Goal: Information Seeking & Learning: Learn about a topic

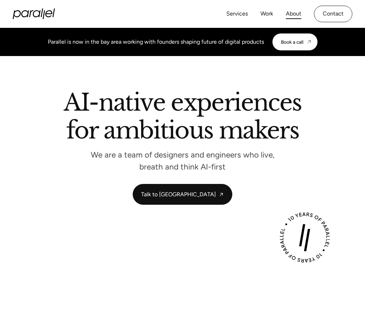
click at [293, 14] on link "About" at bounding box center [293, 14] width 15 height 10
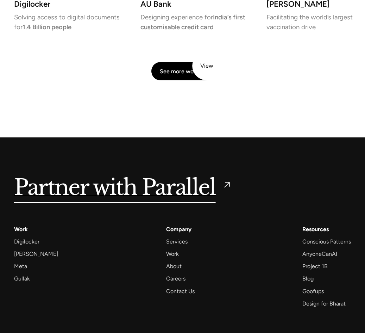
scroll to position [1585, 0]
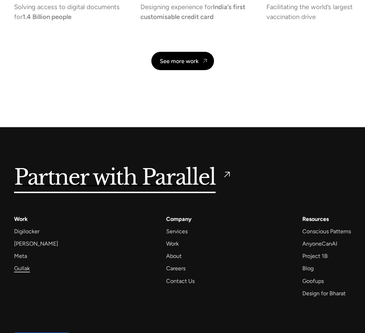
click at [26, 263] on div "Gullak" at bounding box center [22, 268] width 16 height 10
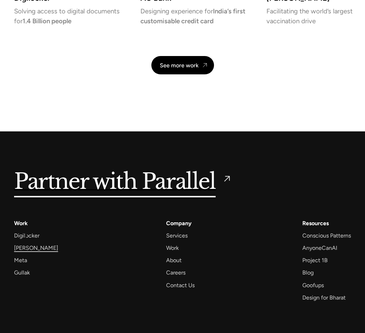
click at [26, 243] on div "[PERSON_NAME]" at bounding box center [36, 248] width 44 height 10
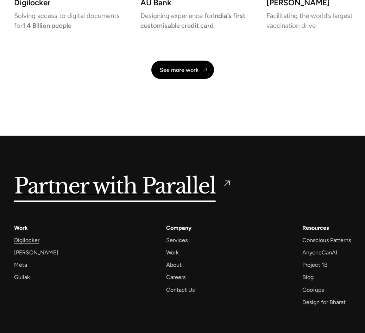
click at [26, 235] on div "Digilocker" at bounding box center [26, 240] width 25 height 10
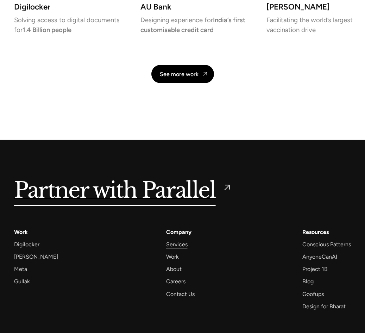
click at [172, 240] on div "Services" at bounding box center [176, 245] width 21 height 10
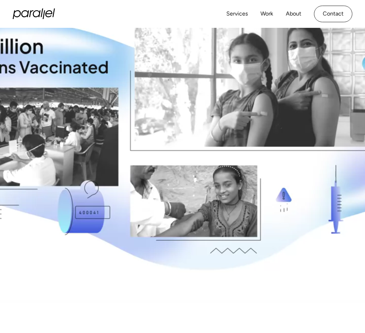
scroll to position [169, 0]
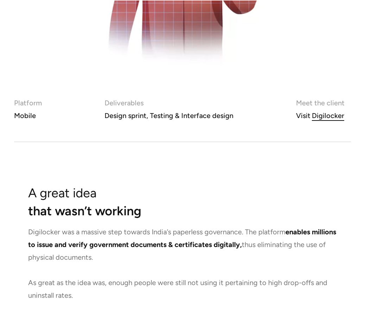
scroll to position [380, 0]
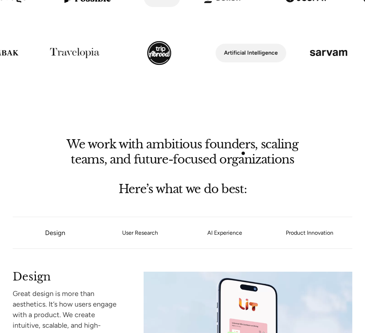
scroll to position [458, 0]
